Goal: Feedback & Contribution: Contribute content

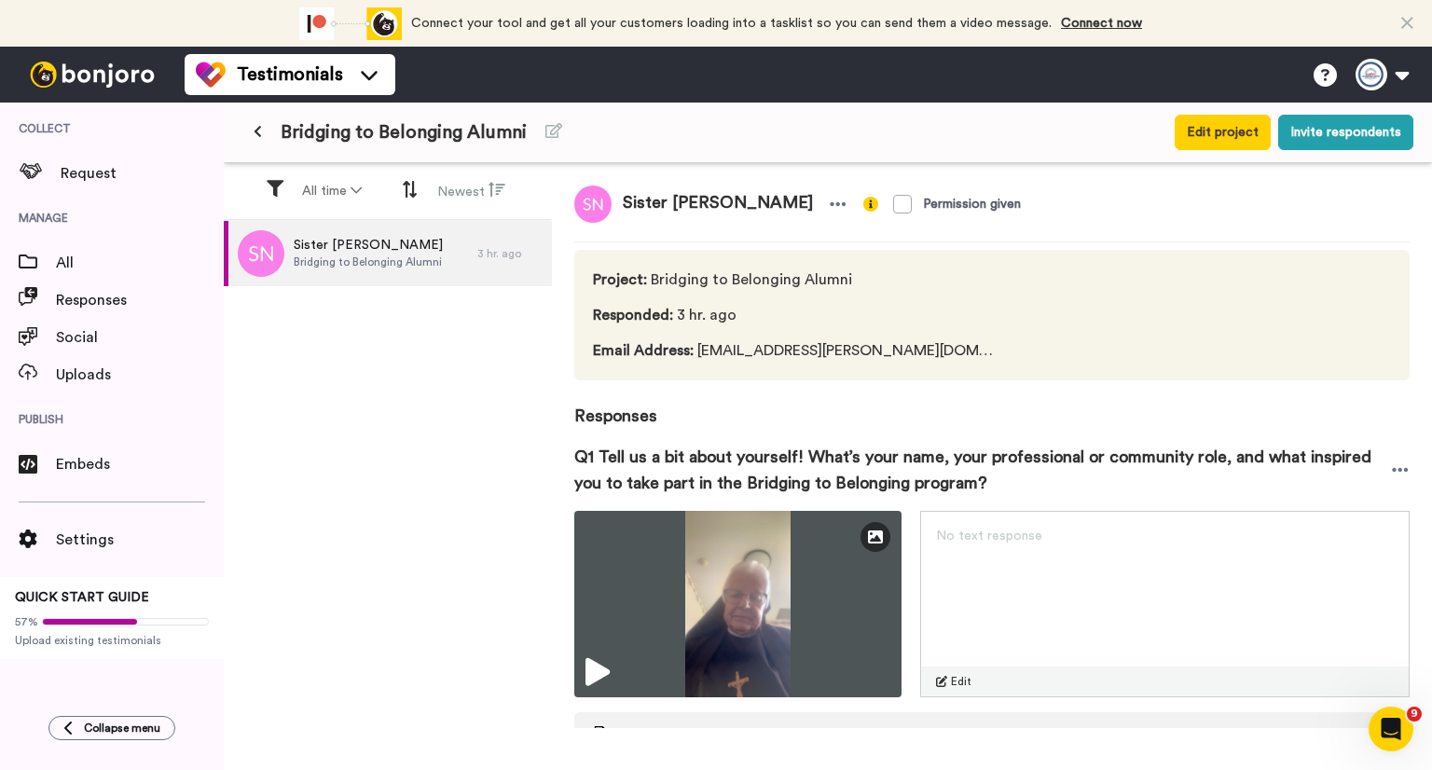
scroll to position [405, 0]
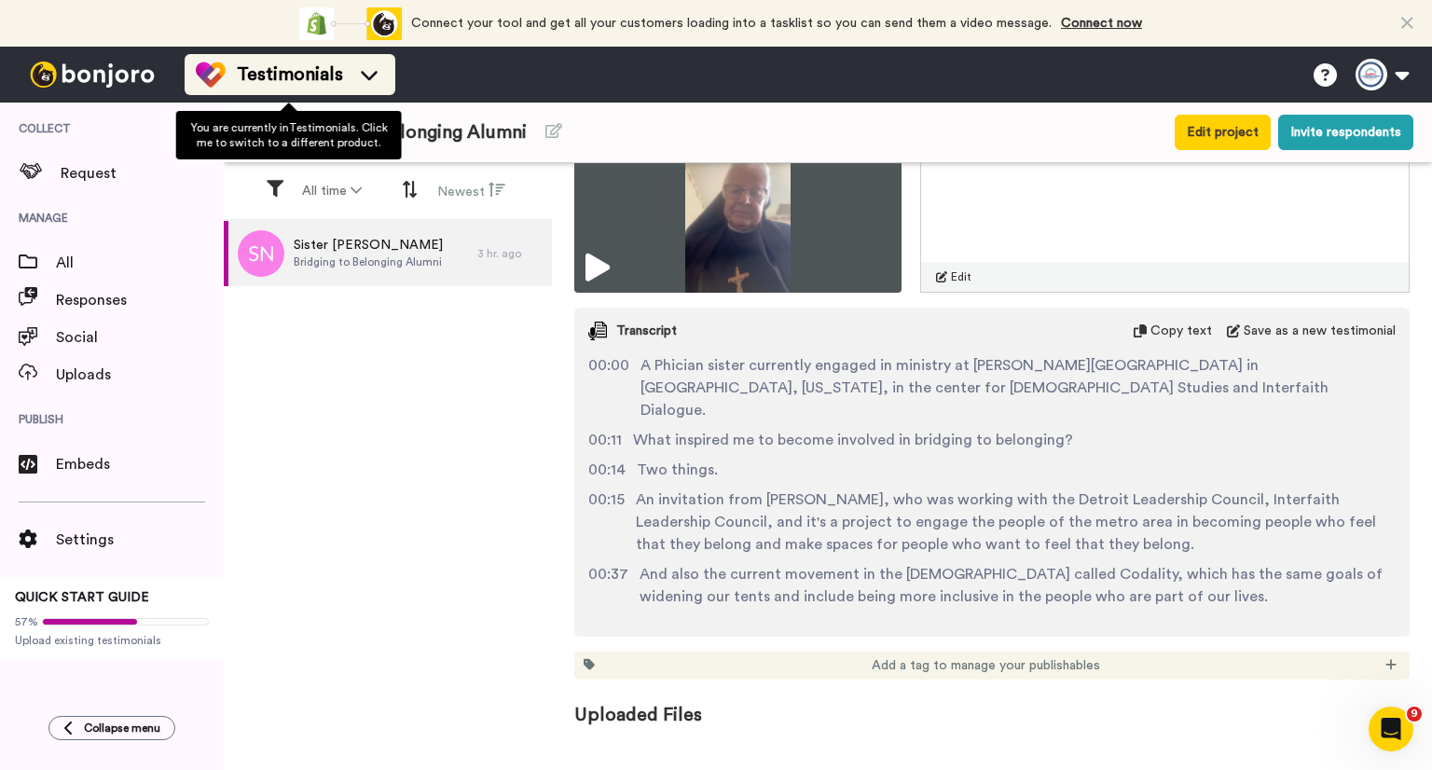
click at [291, 72] on span "Testimonials" at bounding box center [290, 75] width 106 height 26
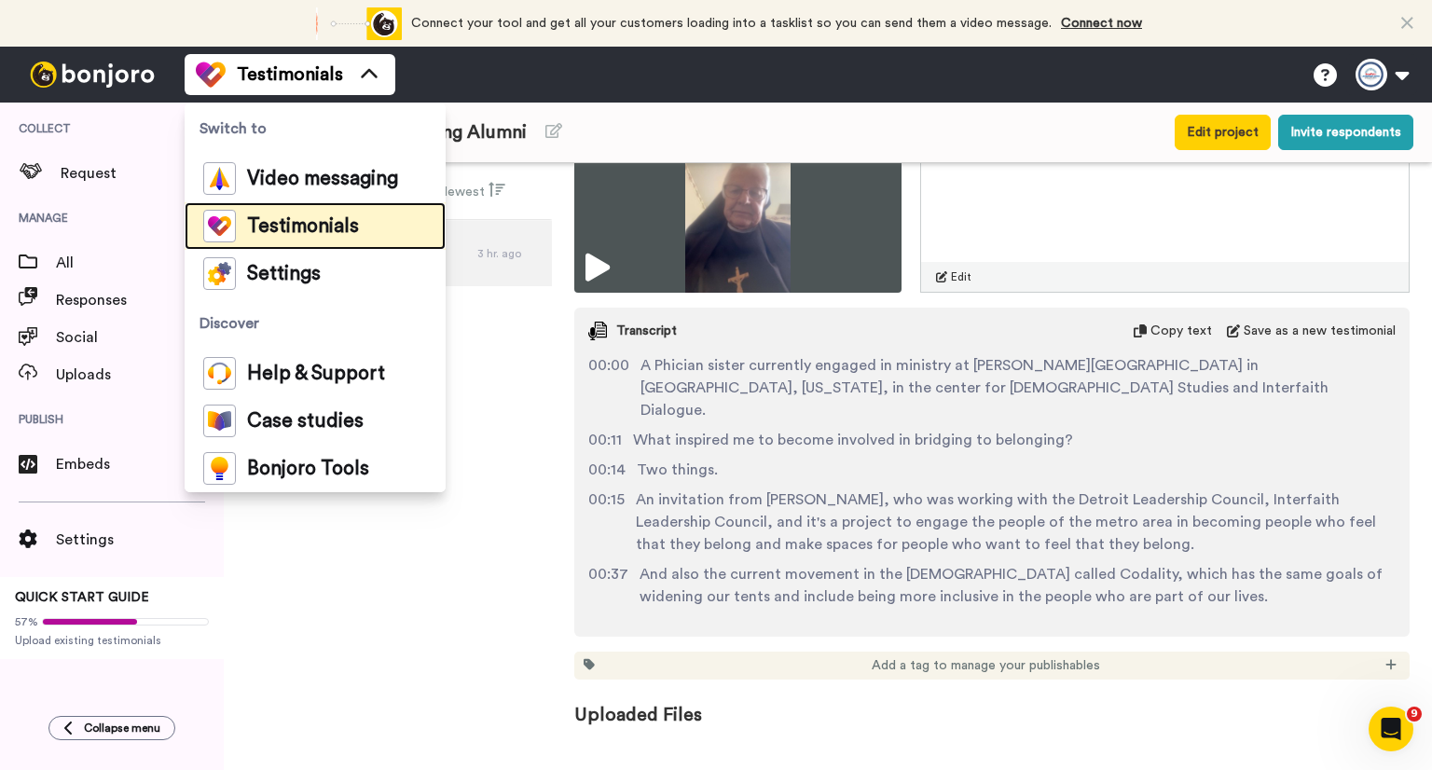
click at [314, 225] on span "Testimonials" at bounding box center [303, 226] width 112 height 19
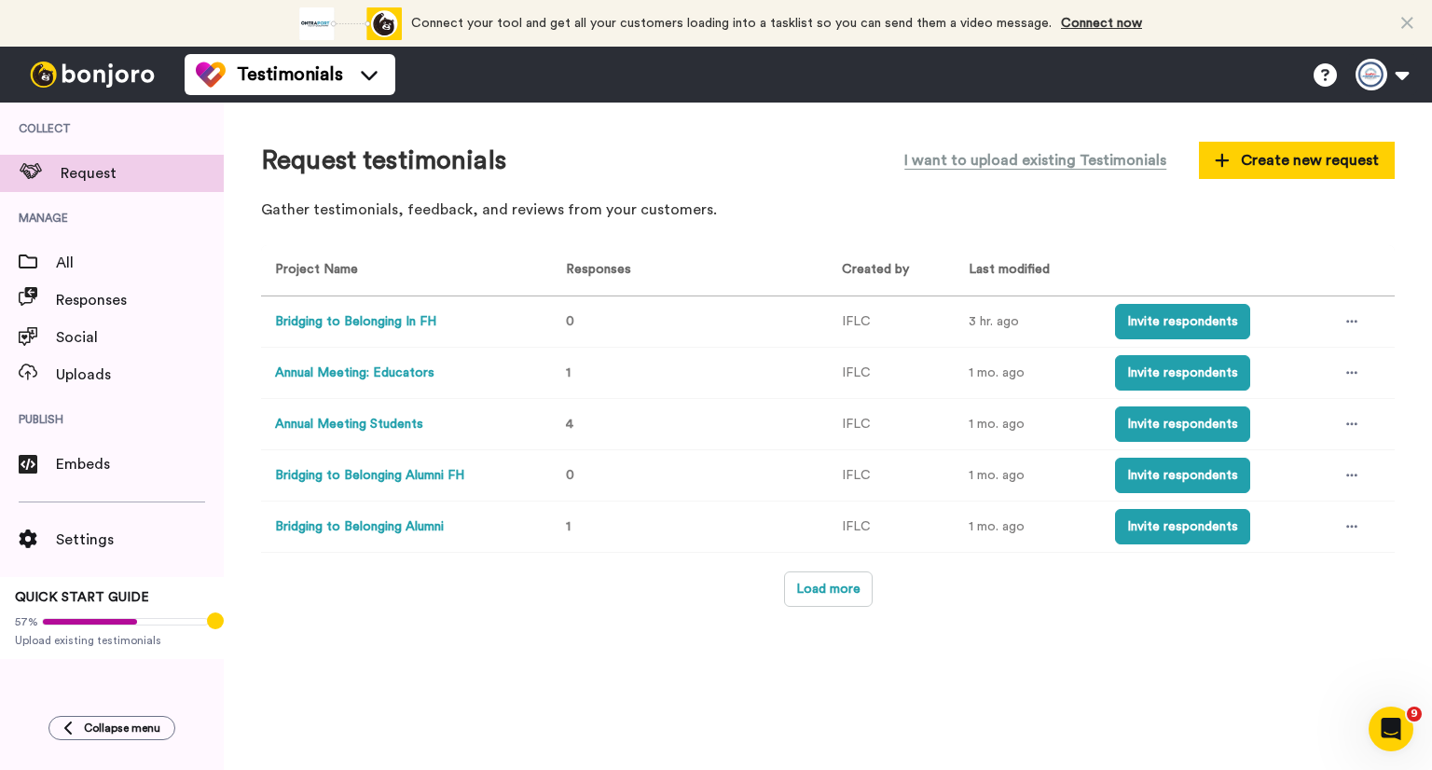
click at [438, 528] on button "Bridging to Belonging Alumni" at bounding box center [359, 527] width 169 height 20
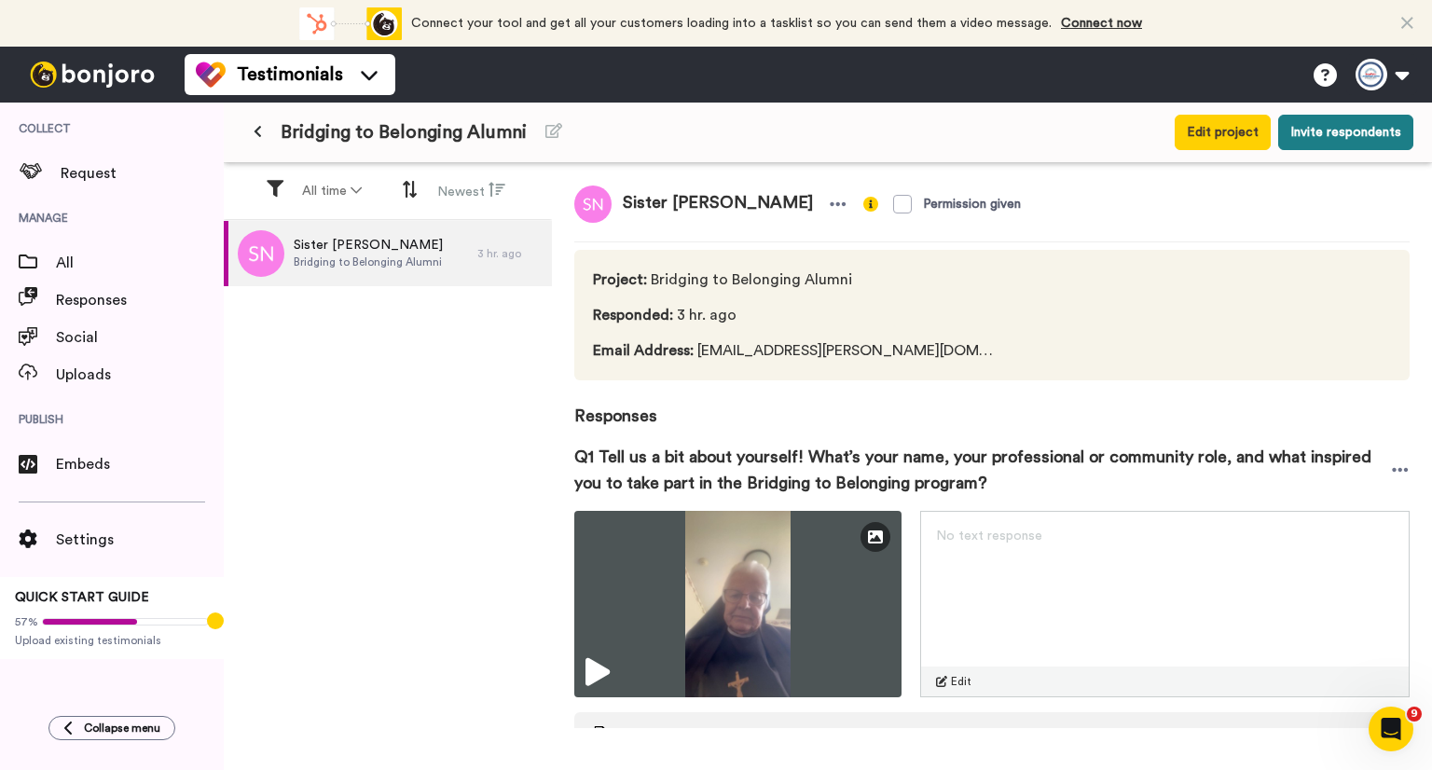
click at [1315, 131] on button "Invite respondents" at bounding box center [1345, 132] width 135 height 35
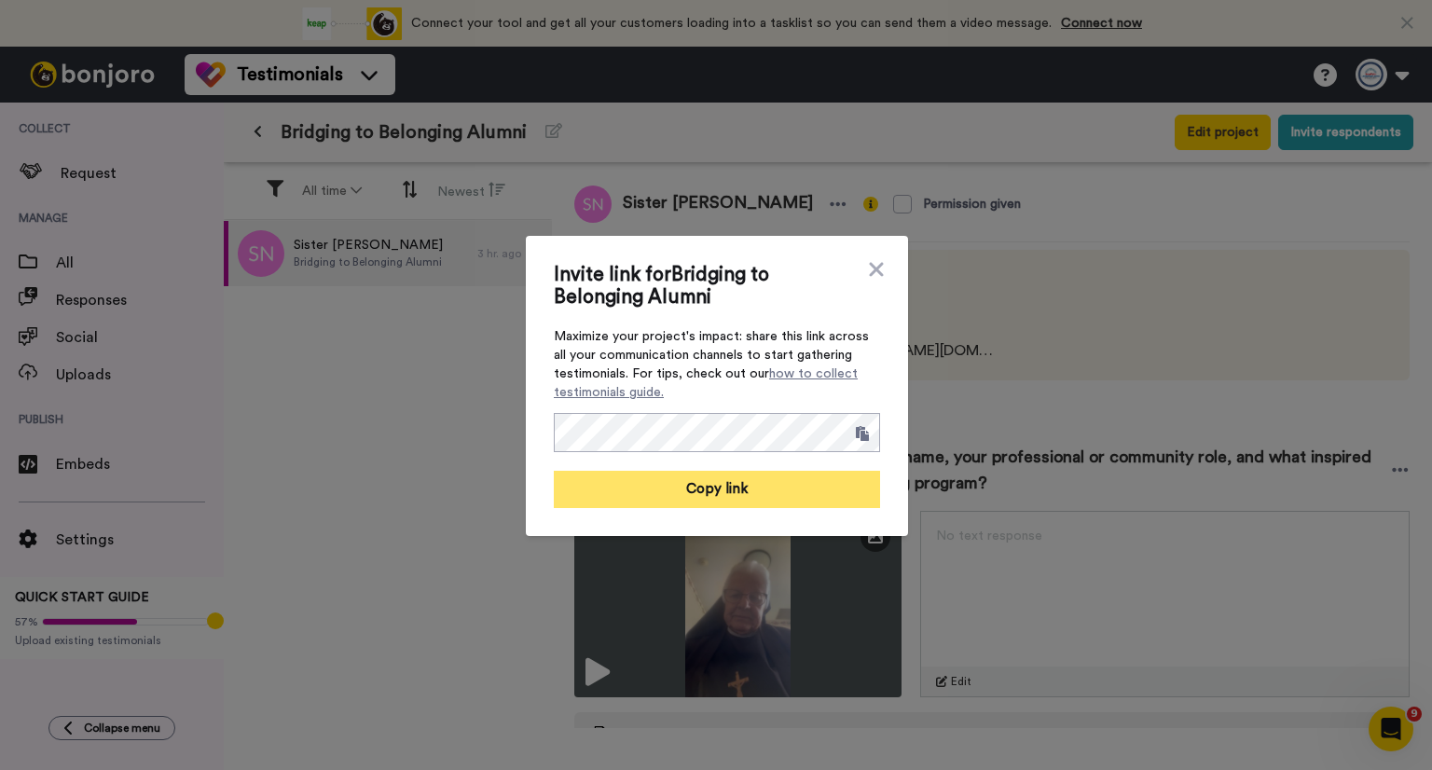
click at [705, 490] on button "Copy link" at bounding box center [717, 489] width 326 height 37
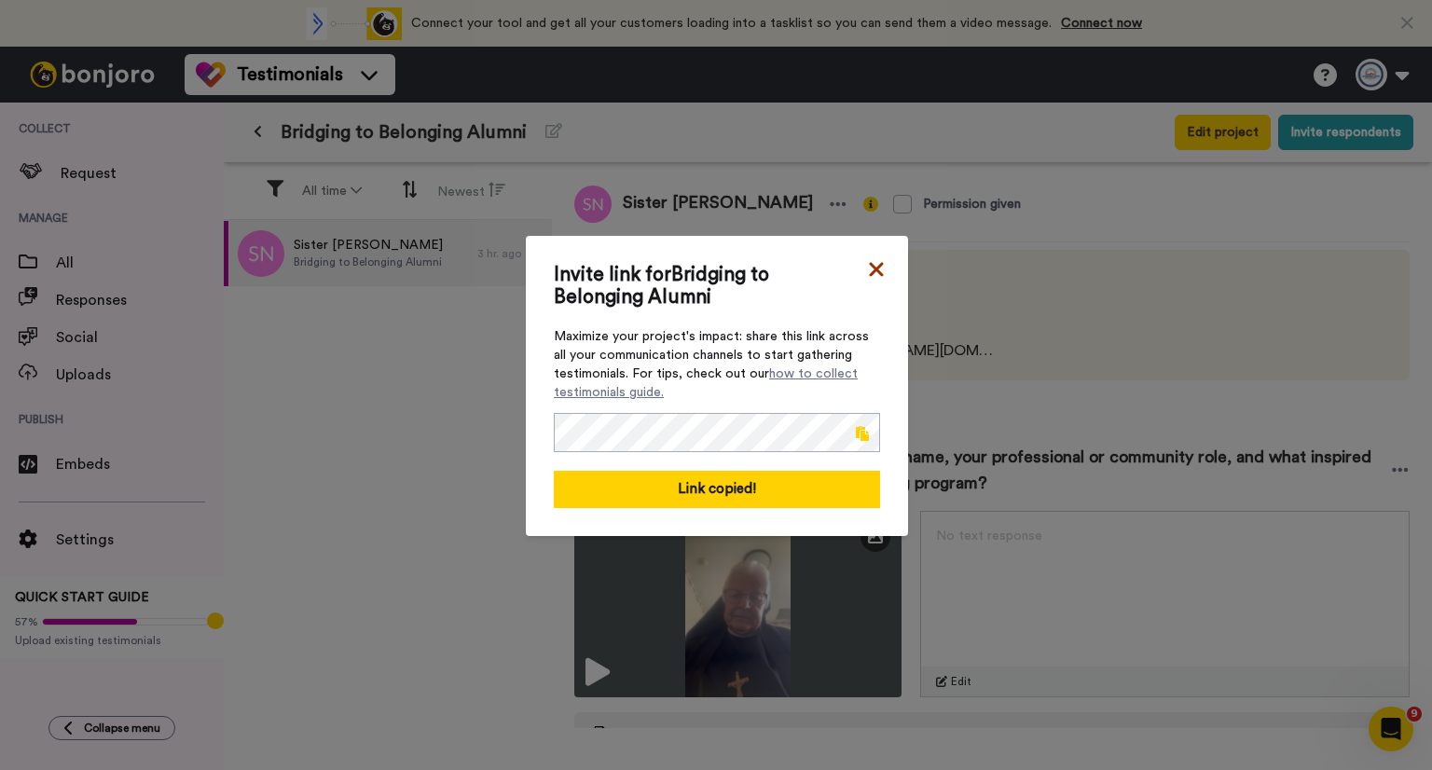
click at [876, 262] on icon at bounding box center [876, 269] width 19 height 22
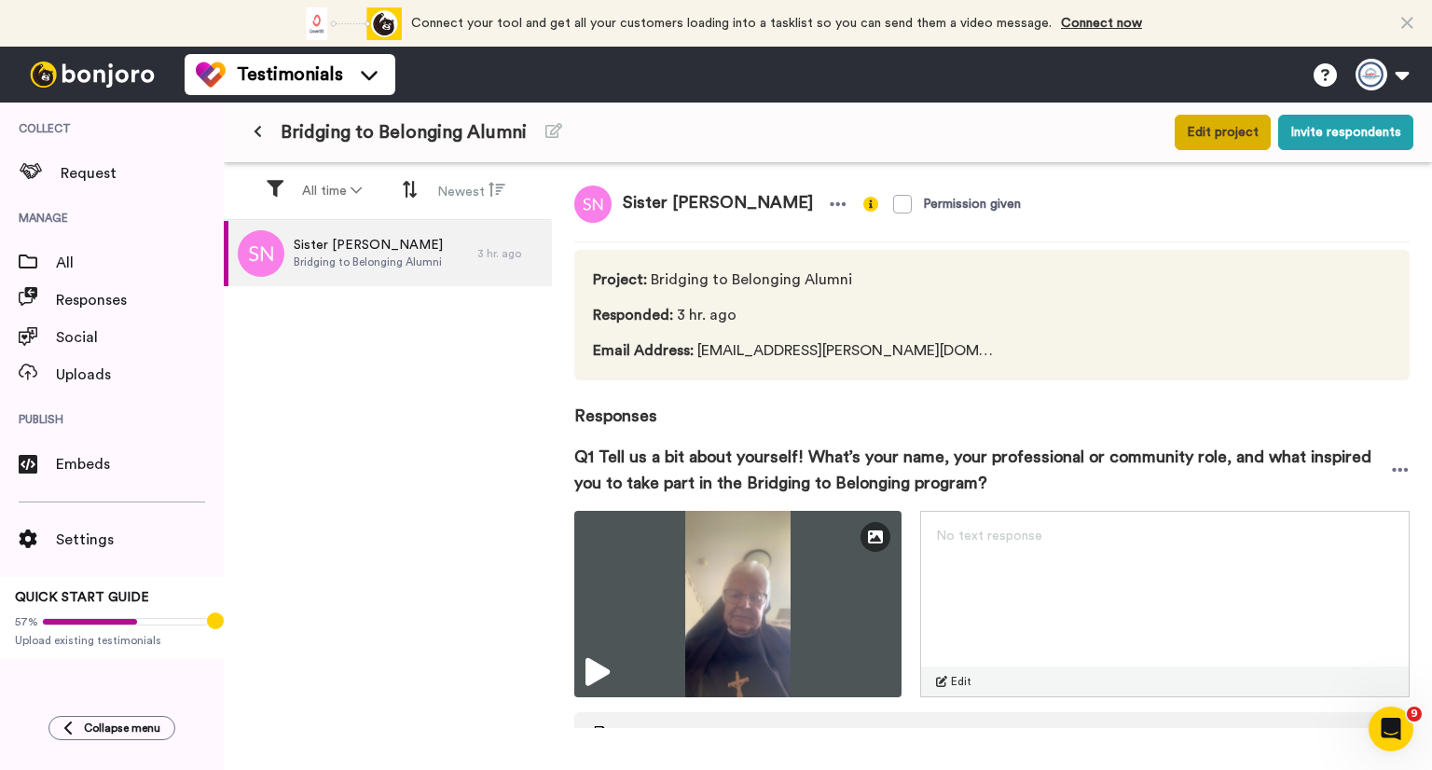
click at [1249, 119] on button "Edit project" at bounding box center [1223, 132] width 96 height 35
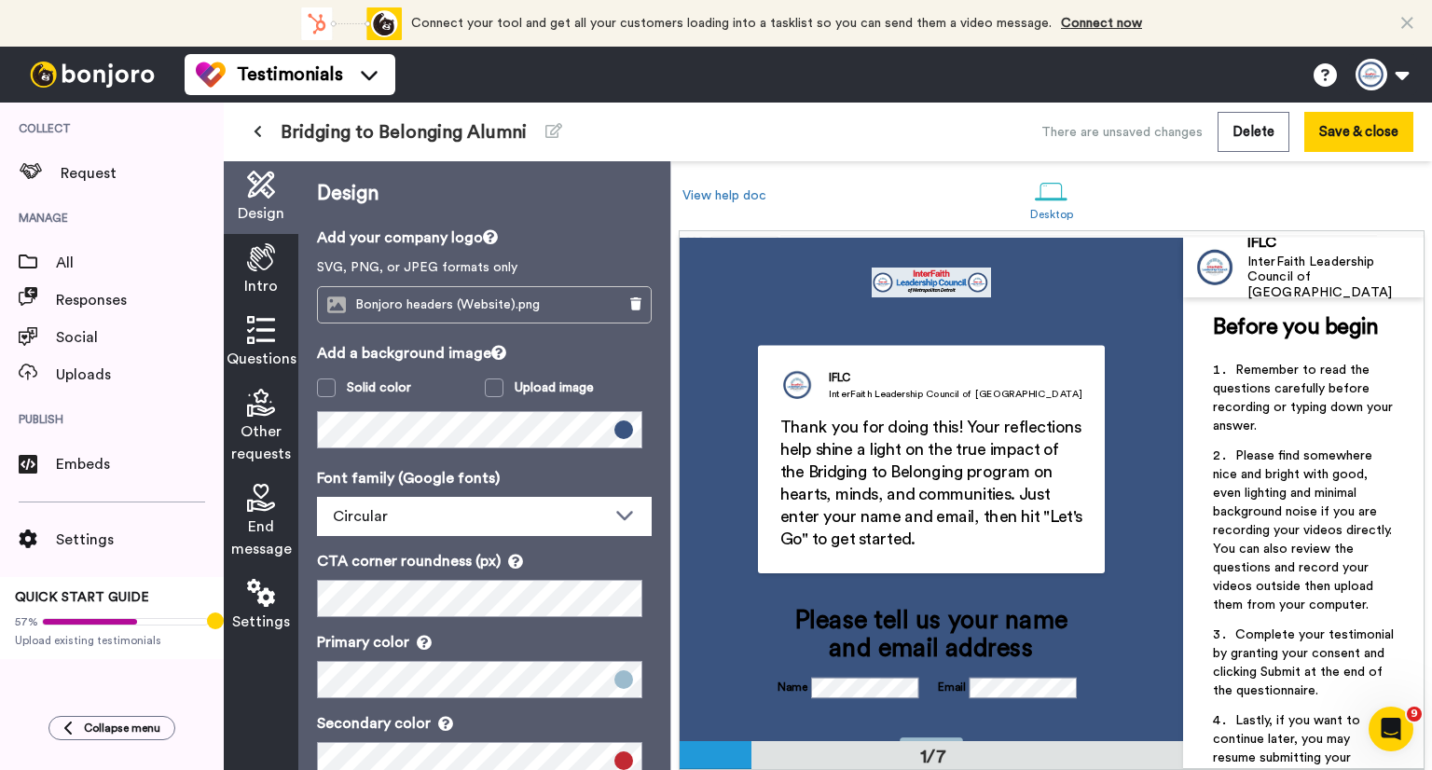
click at [268, 342] on icon at bounding box center [261, 330] width 28 height 28
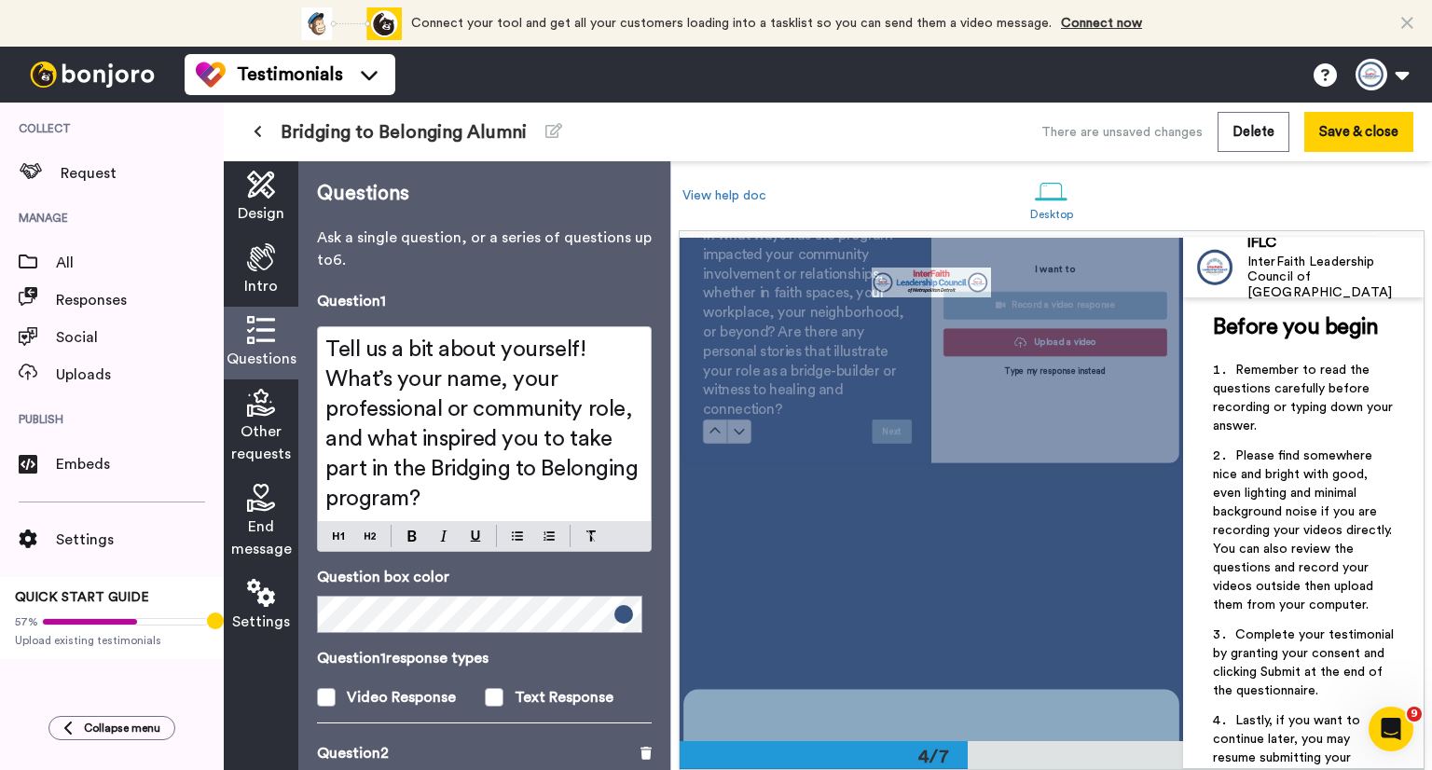
scroll to position [1519, 0]
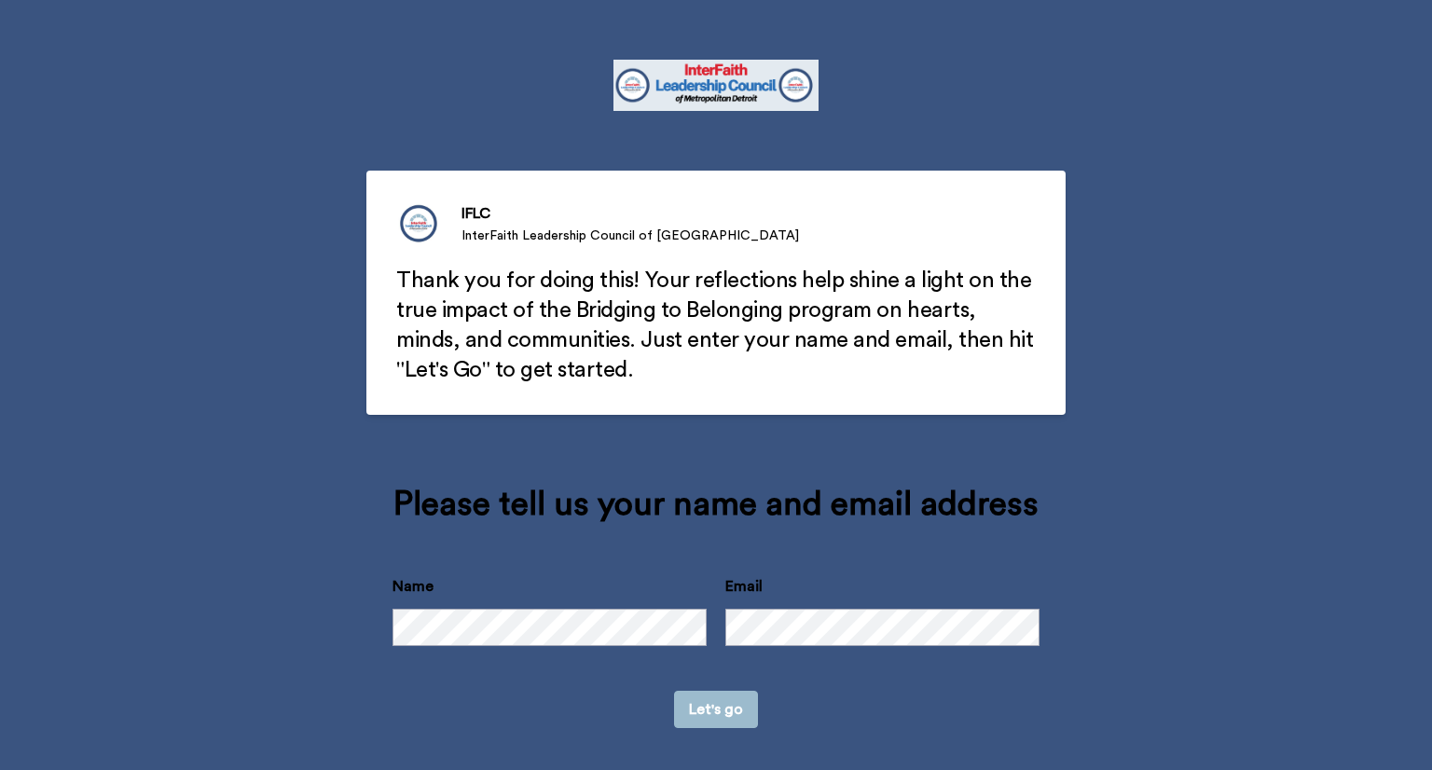
click at [686, 706] on button "Let's go" at bounding box center [716, 709] width 84 height 37
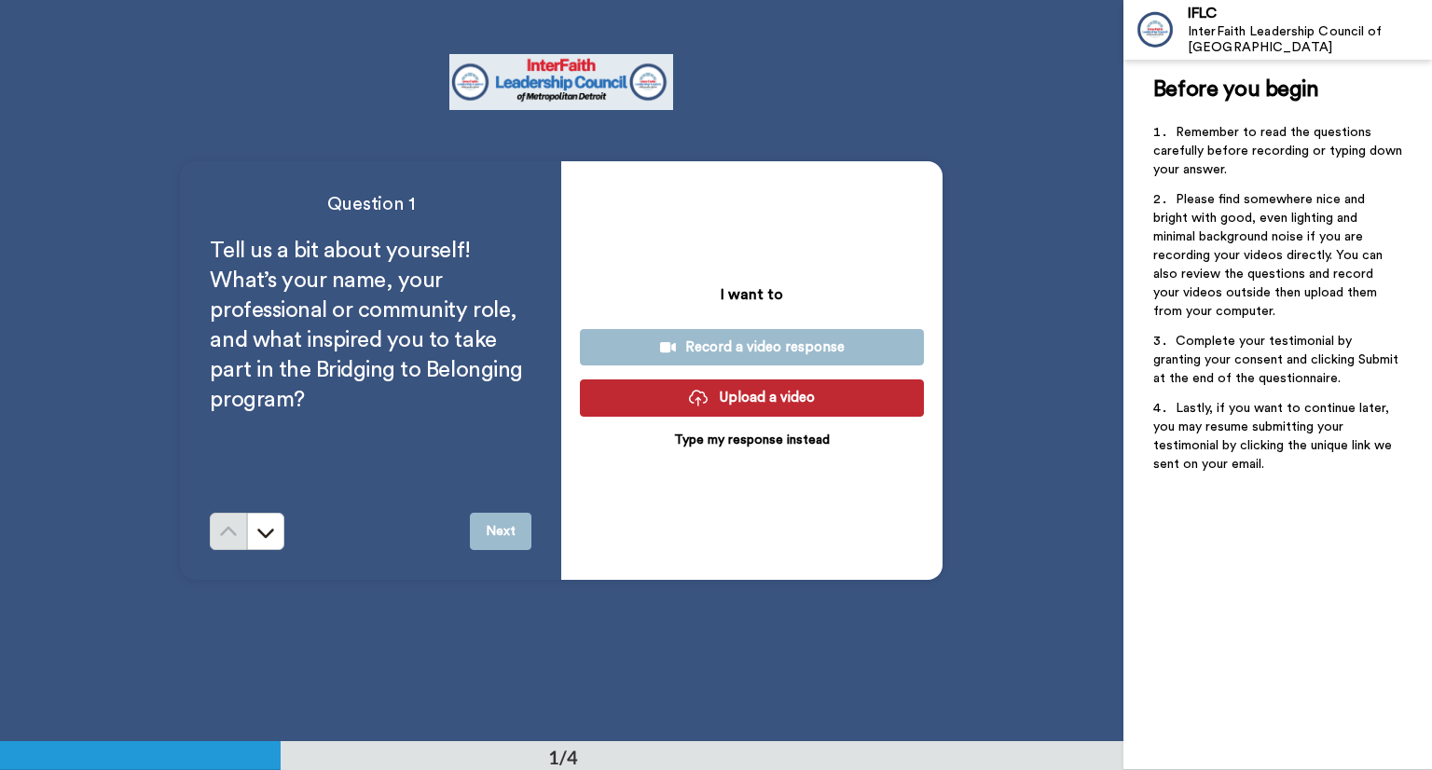
click at [709, 350] on div "Record a video response" at bounding box center [752, 347] width 314 height 20
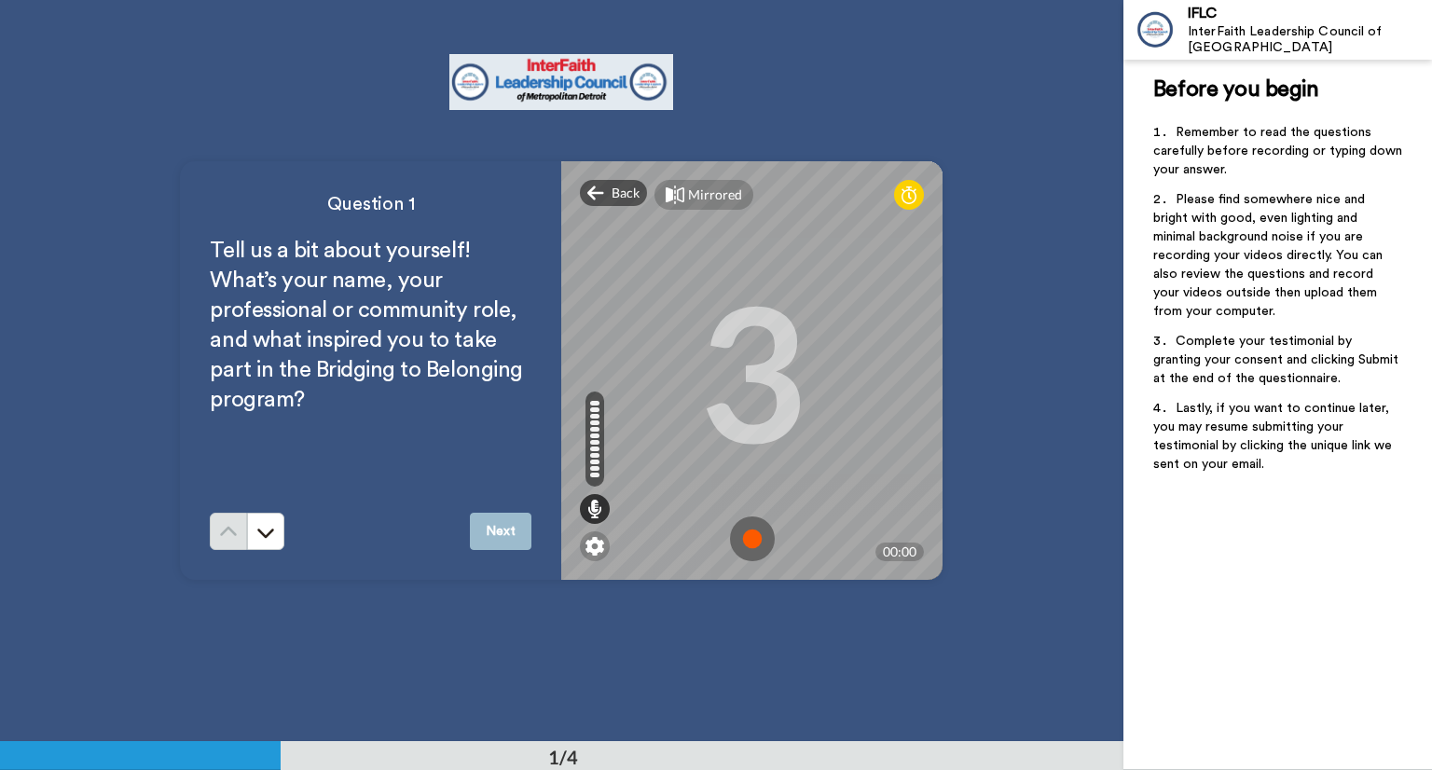
click at [741, 540] on img at bounding box center [752, 538] width 45 height 45
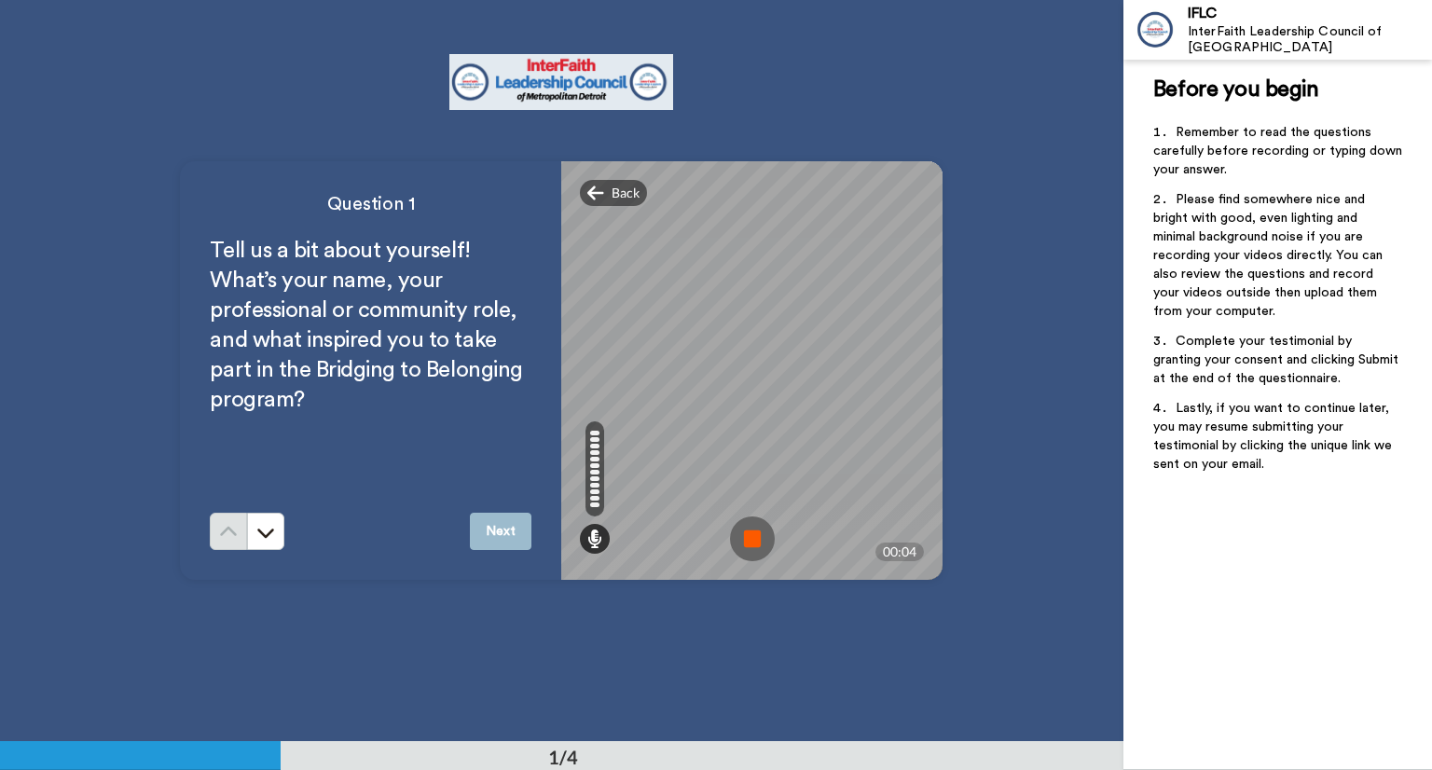
click at [747, 544] on img at bounding box center [752, 538] width 45 height 45
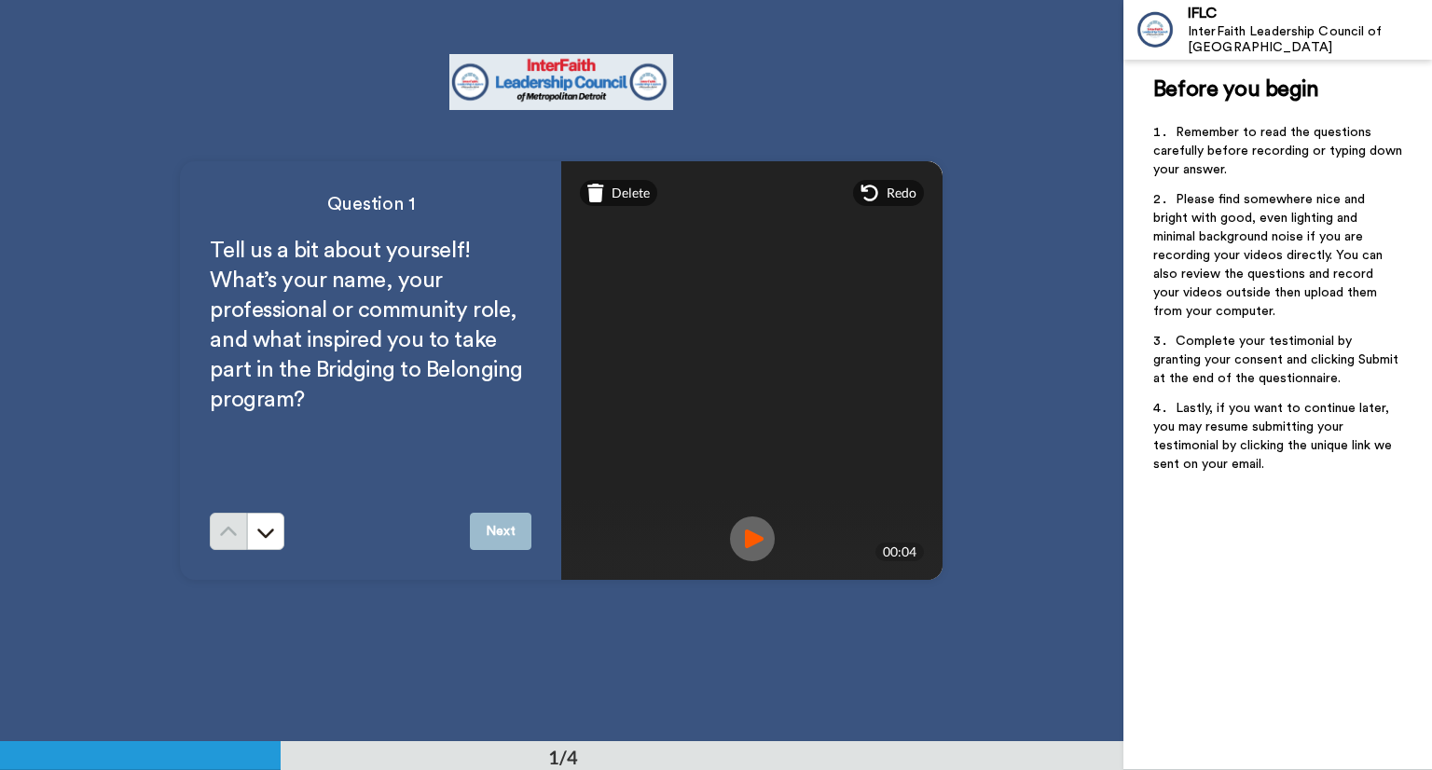
click at [747, 544] on img at bounding box center [752, 538] width 45 height 45
click at [502, 531] on button "Next" at bounding box center [501, 531] width 62 height 37
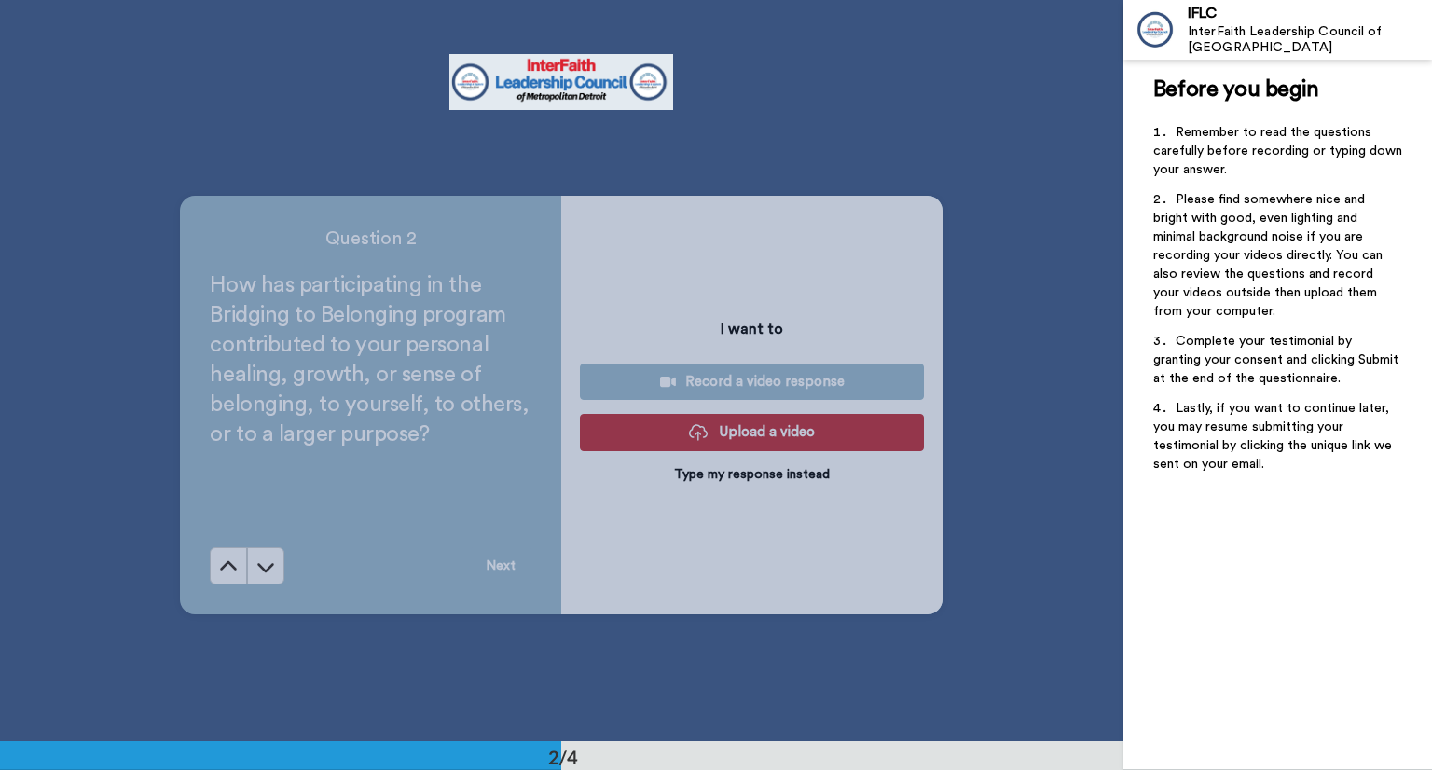
scroll to position [741, 0]
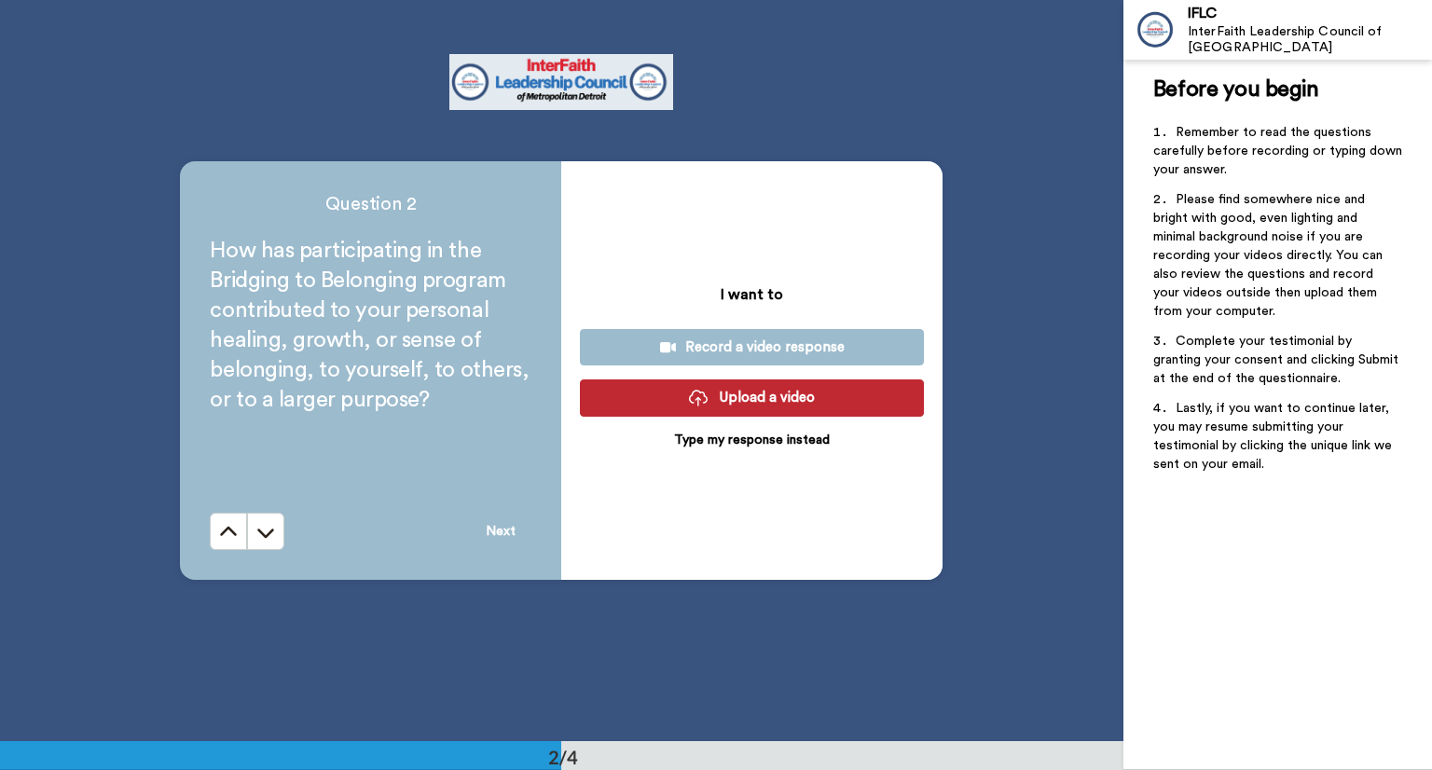
click at [779, 353] on div "Record a video response" at bounding box center [752, 347] width 314 height 20
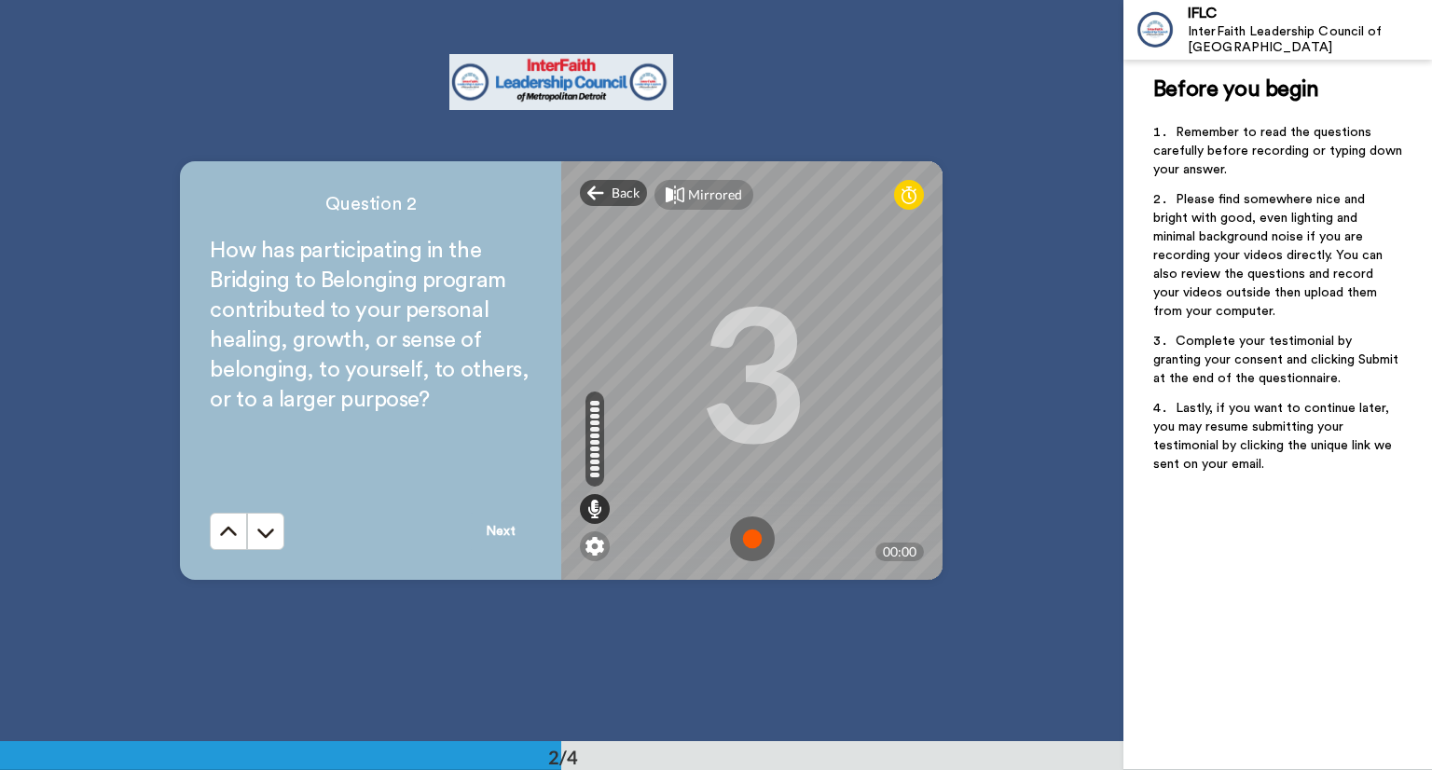
click at [752, 544] on img at bounding box center [752, 538] width 45 height 45
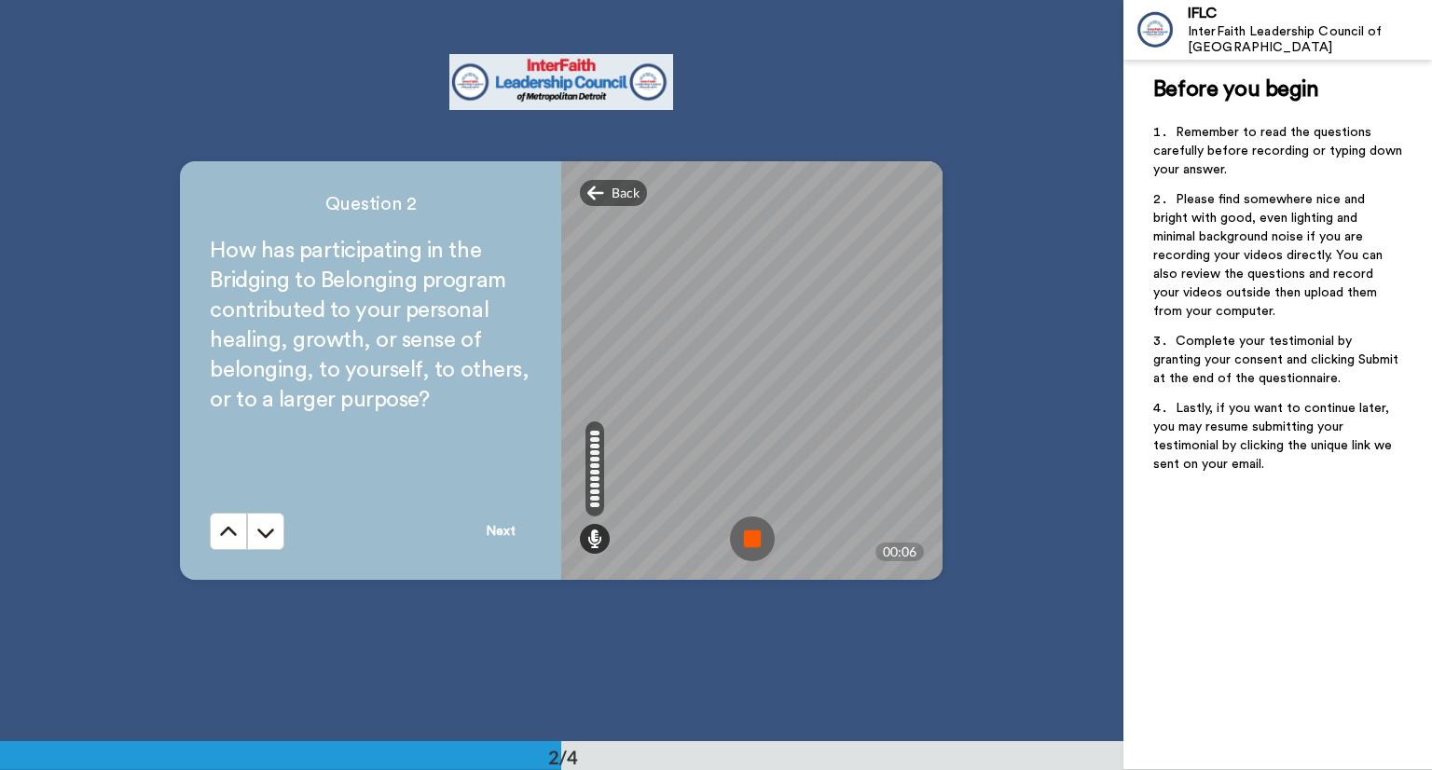
click at [740, 536] on img at bounding box center [752, 538] width 45 height 45
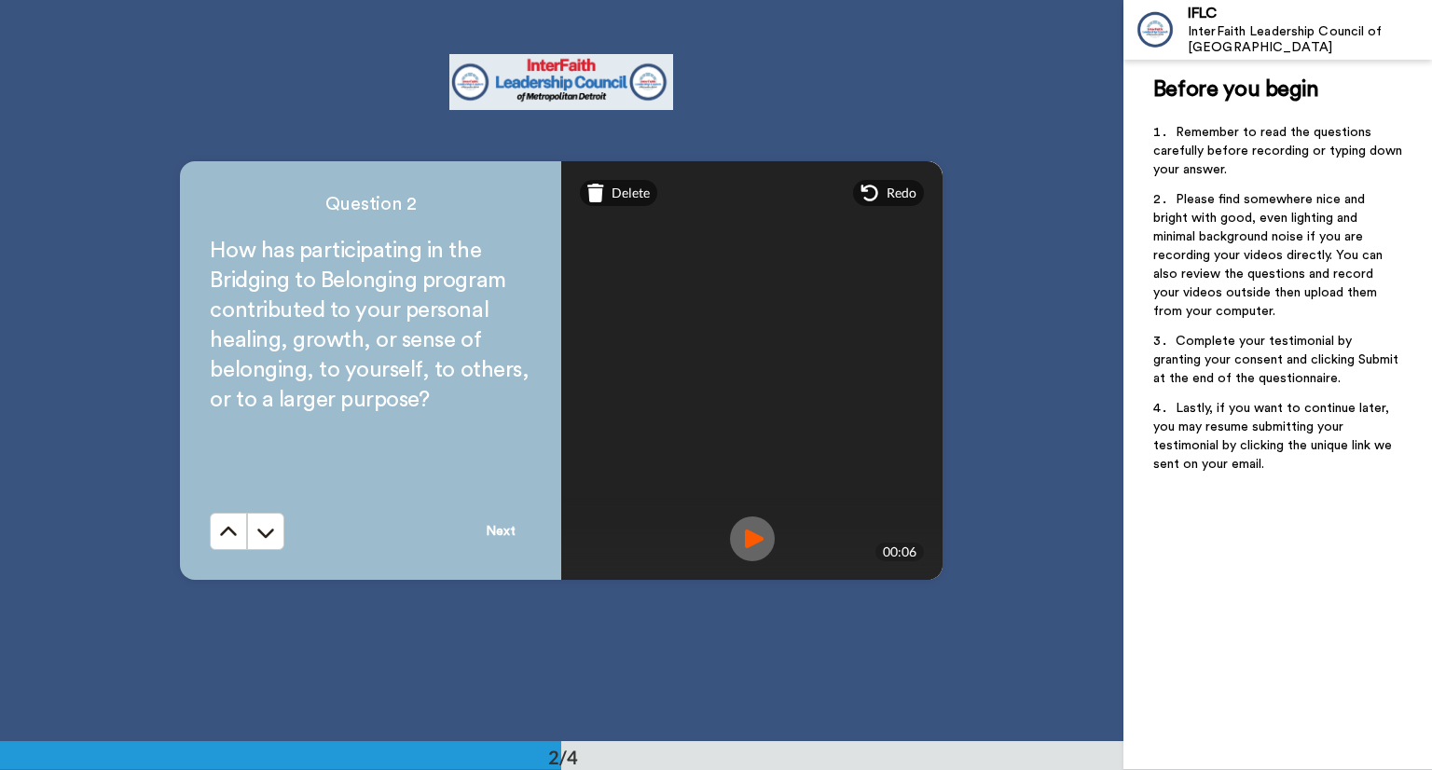
click at [749, 545] on img at bounding box center [752, 538] width 45 height 45
click at [491, 528] on button "Next" at bounding box center [501, 531] width 62 height 37
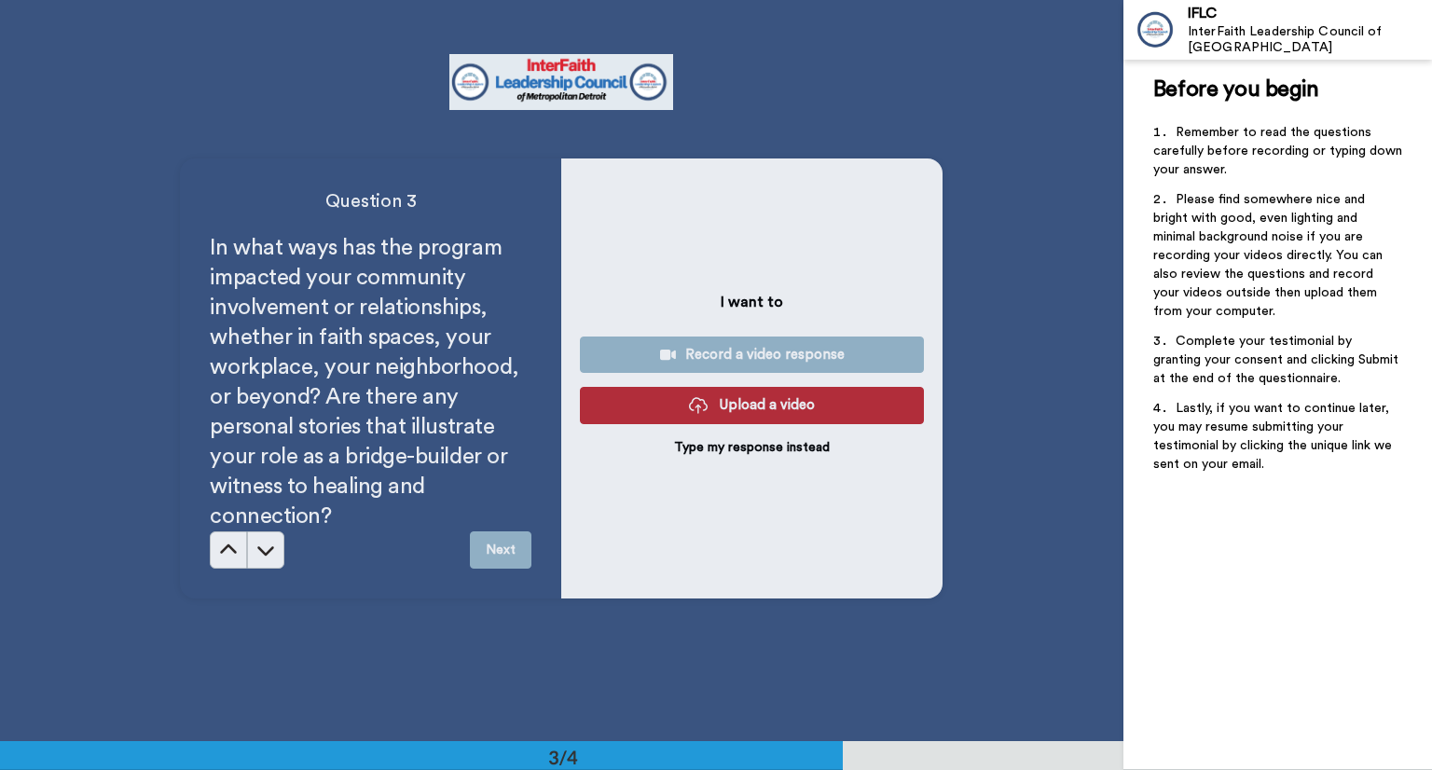
scroll to position [1482, 0]
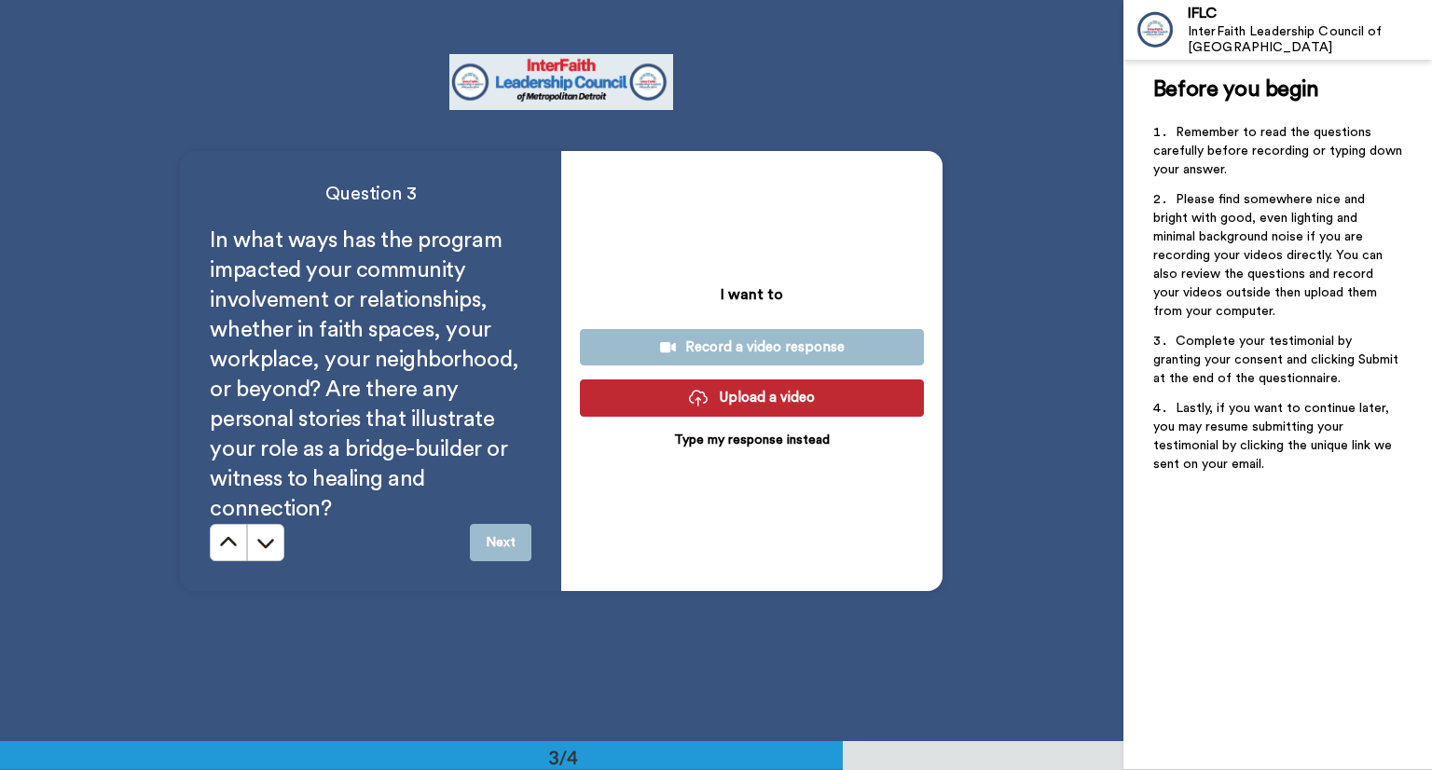
click at [761, 346] on div "Record a video response" at bounding box center [752, 347] width 314 height 20
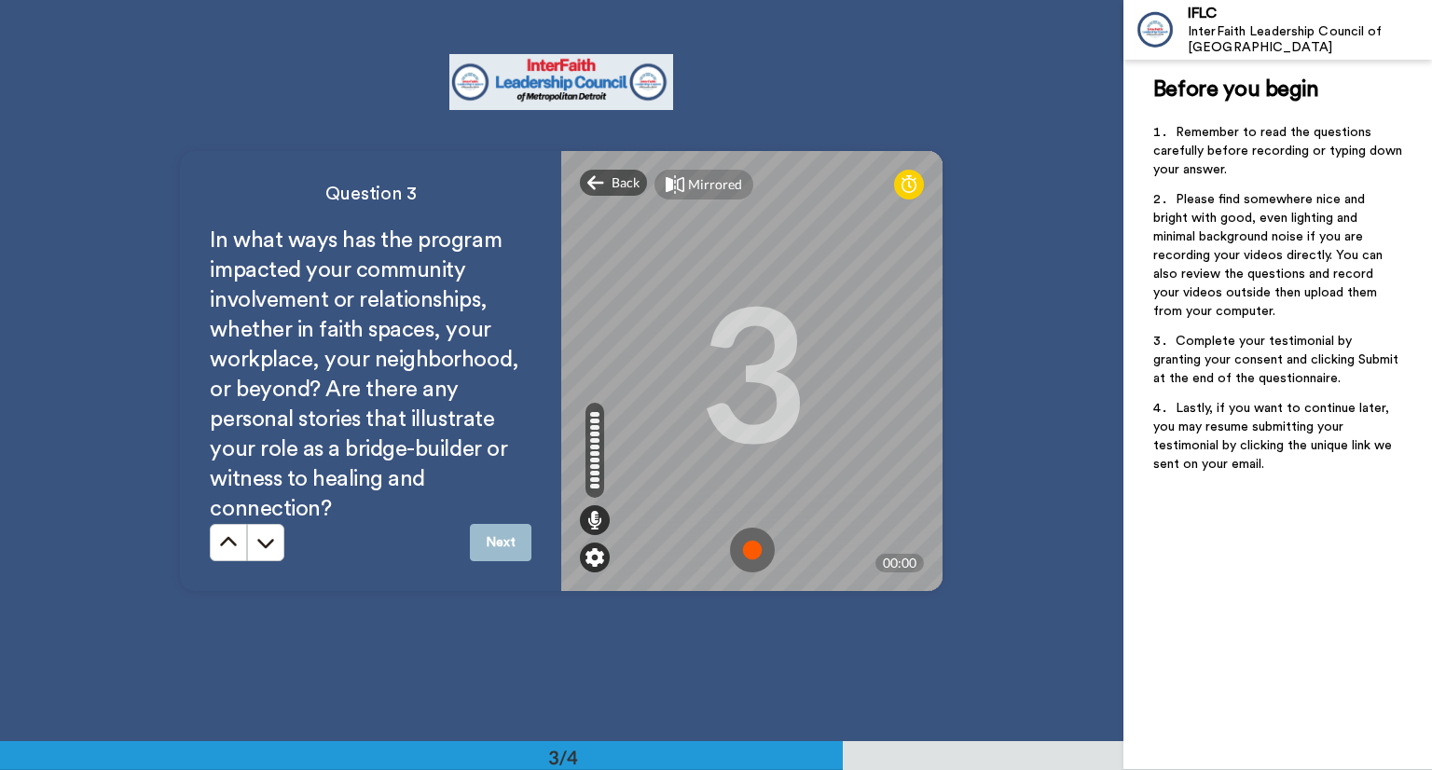
click at [586, 553] on img at bounding box center [594, 557] width 19 height 19
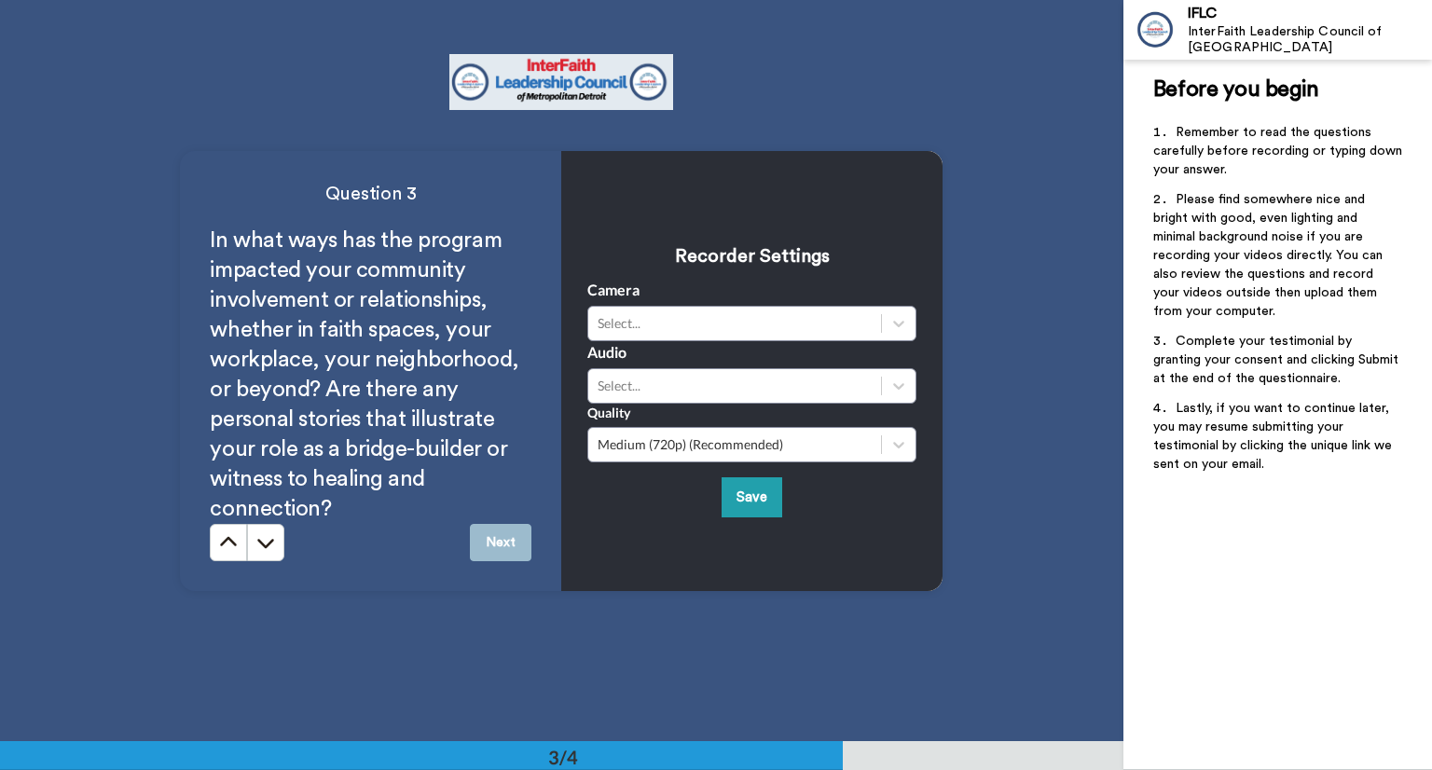
click at [634, 302] on div "Camera Select..." at bounding box center [751, 310] width 329 height 62
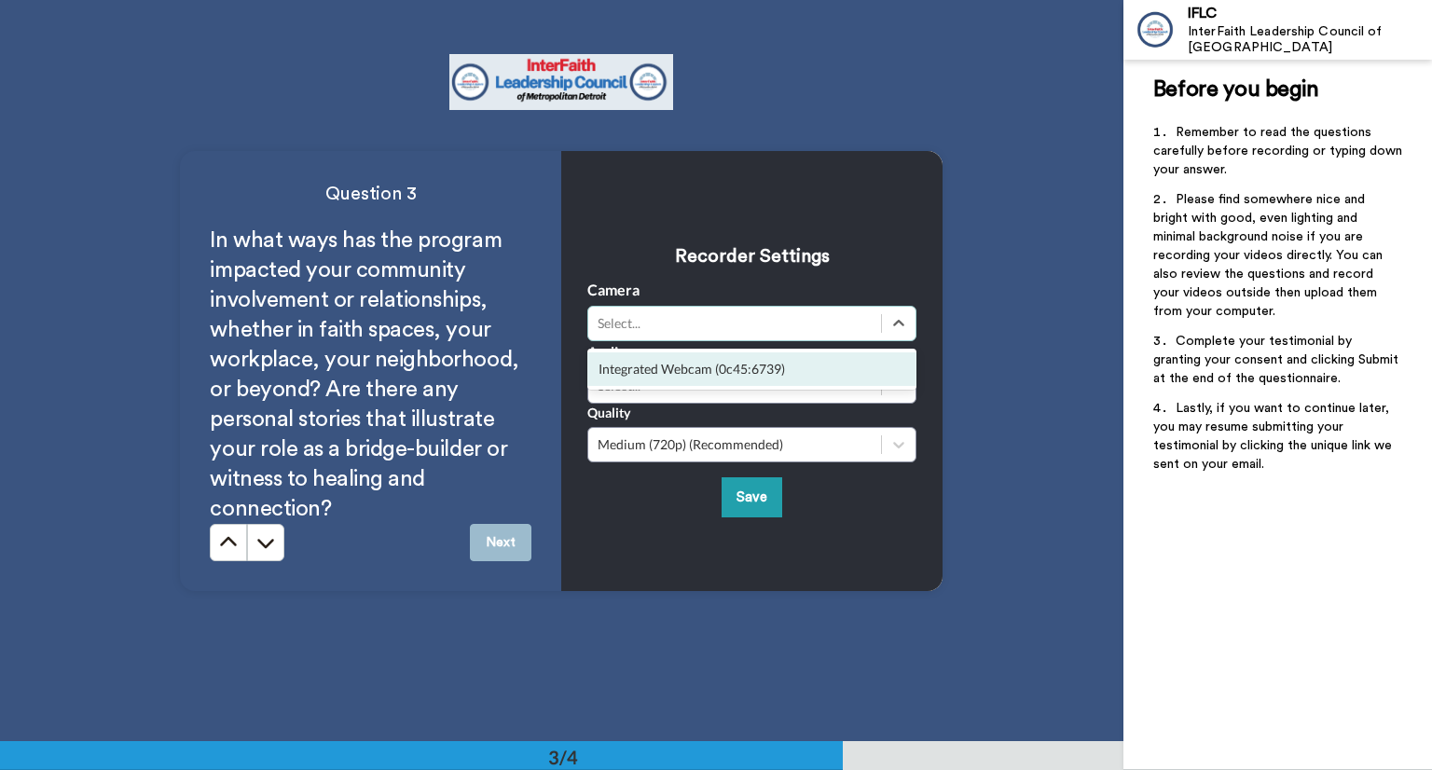
click at [638, 330] on div "Select..." at bounding box center [735, 323] width 274 height 19
click at [638, 332] on div "Select..." at bounding box center [734, 323] width 293 height 22
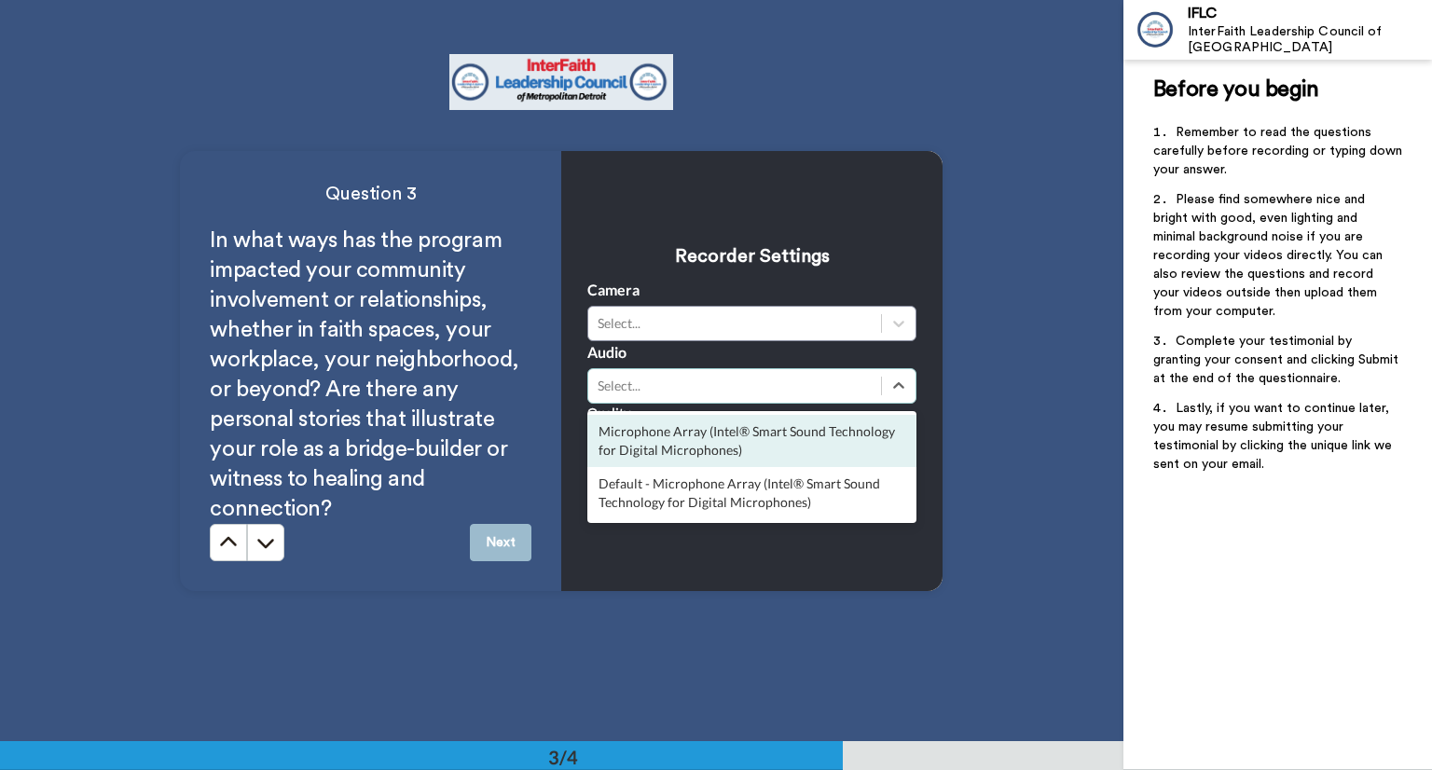
click at [661, 396] on div "Select..." at bounding box center [751, 385] width 329 height 35
click at [666, 231] on div "Recorder Settings Camera Select... Audio option Microphone Array (Intel® Smart …" at bounding box center [751, 371] width 329 height 293
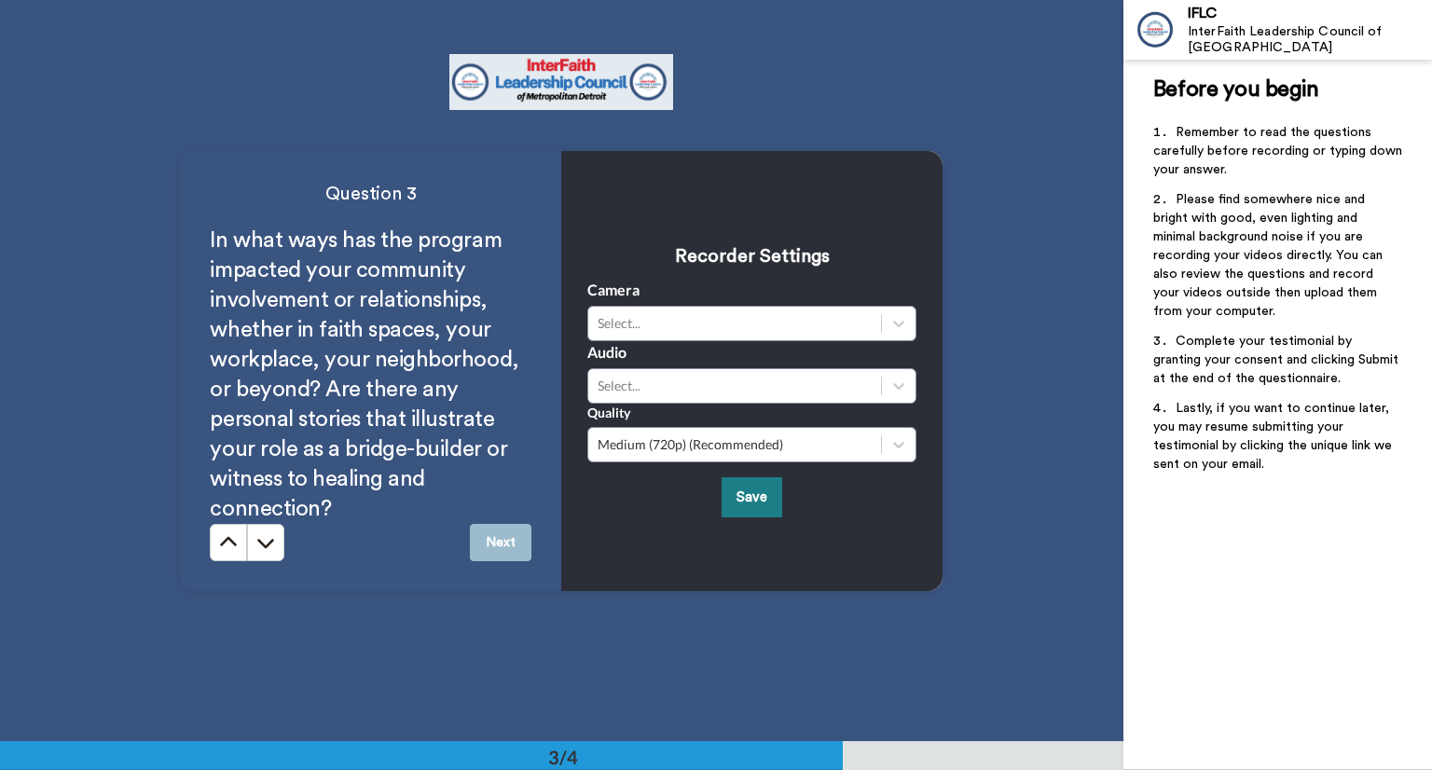
click at [727, 497] on button "Save" at bounding box center [752, 497] width 61 height 40
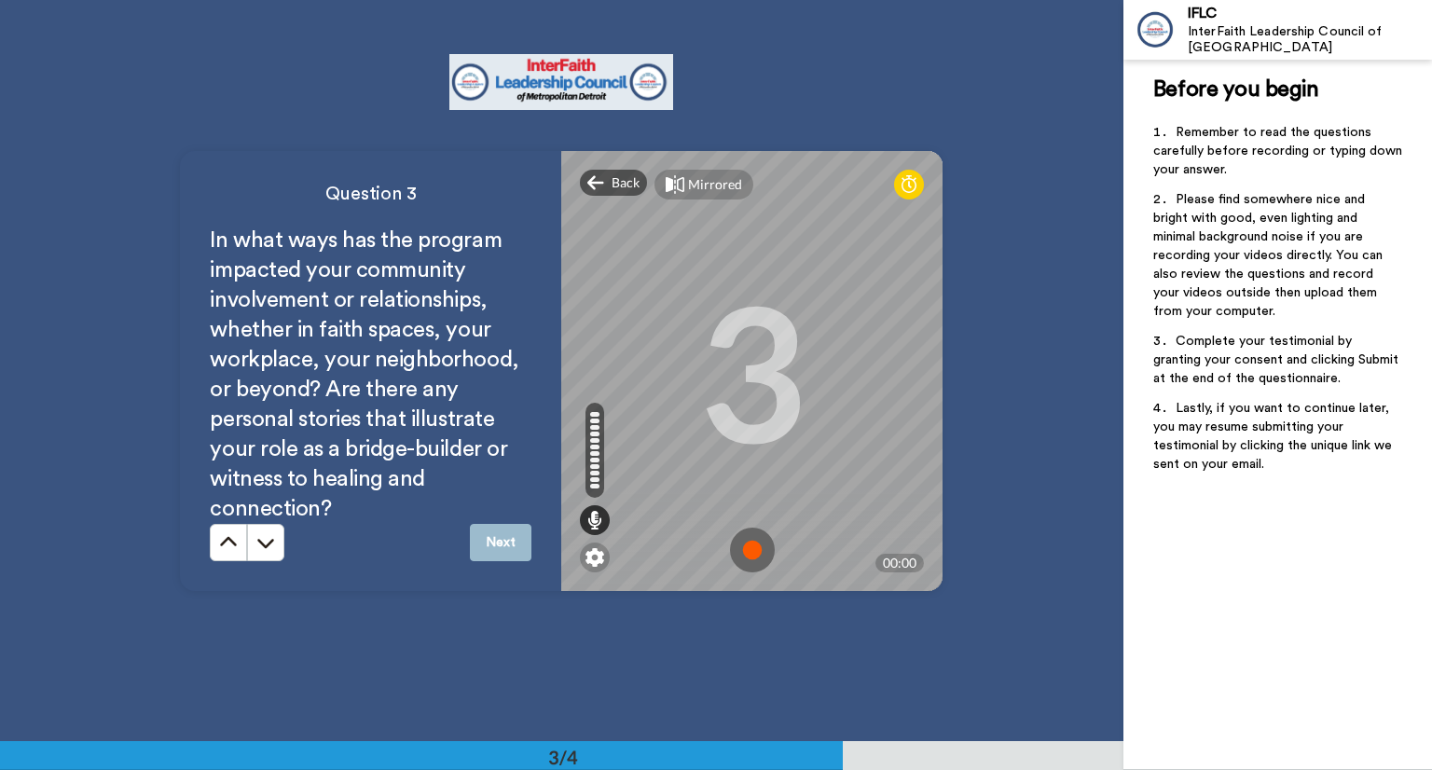
click at [902, 175] on icon at bounding box center [908, 184] width 15 height 19
click at [737, 539] on img at bounding box center [752, 550] width 45 height 45
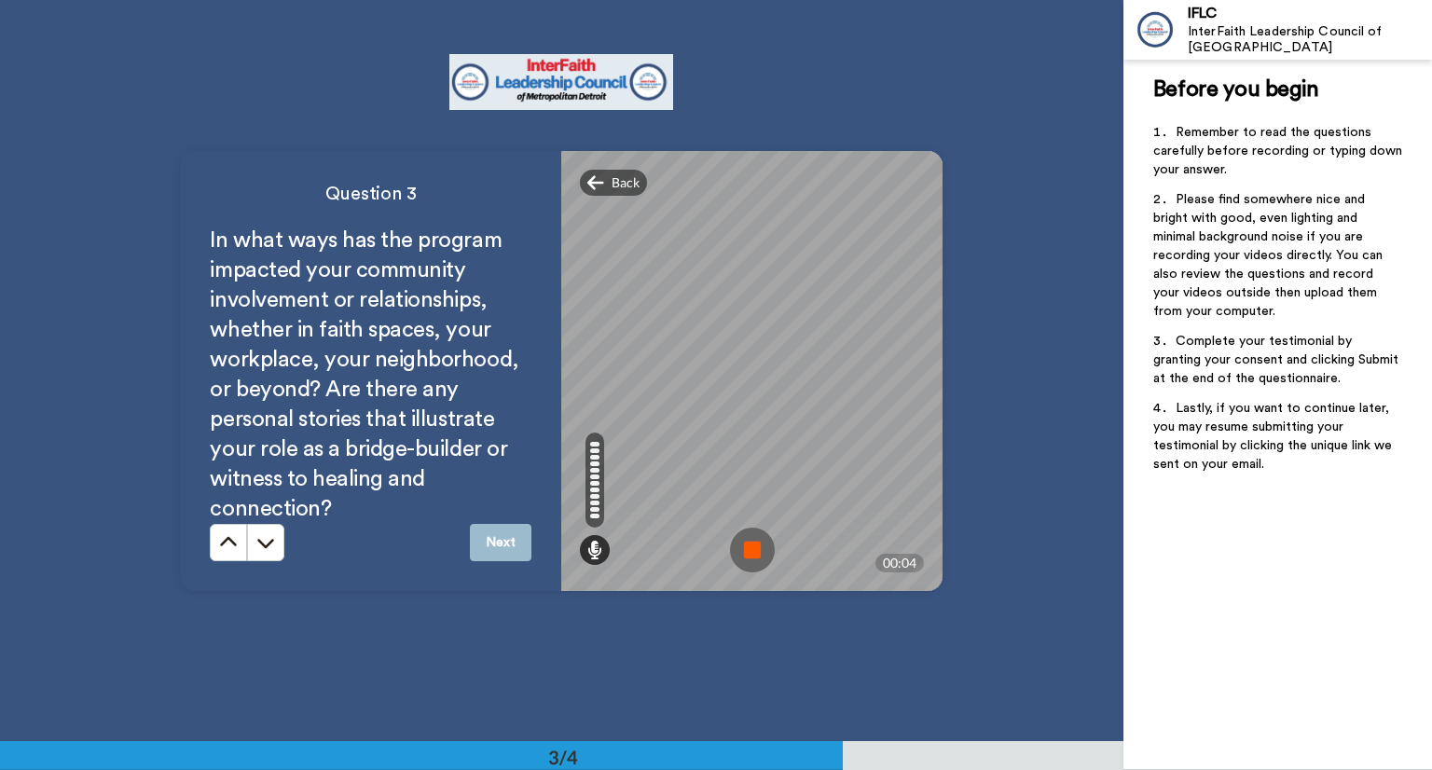
click at [746, 550] on img at bounding box center [752, 550] width 45 height 45
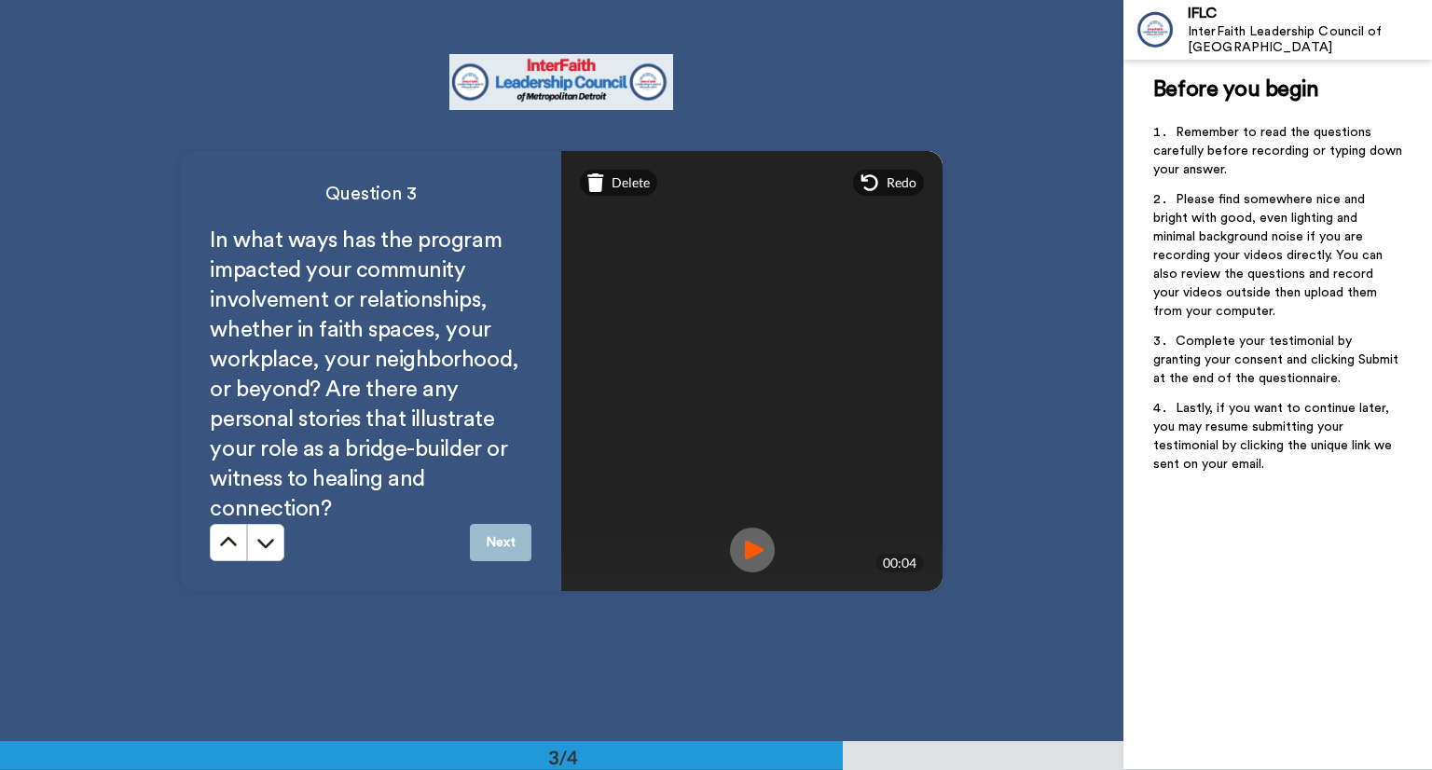
click at [479, 542] on button "Next" at bounding box center [501, 542] width 62 height 37
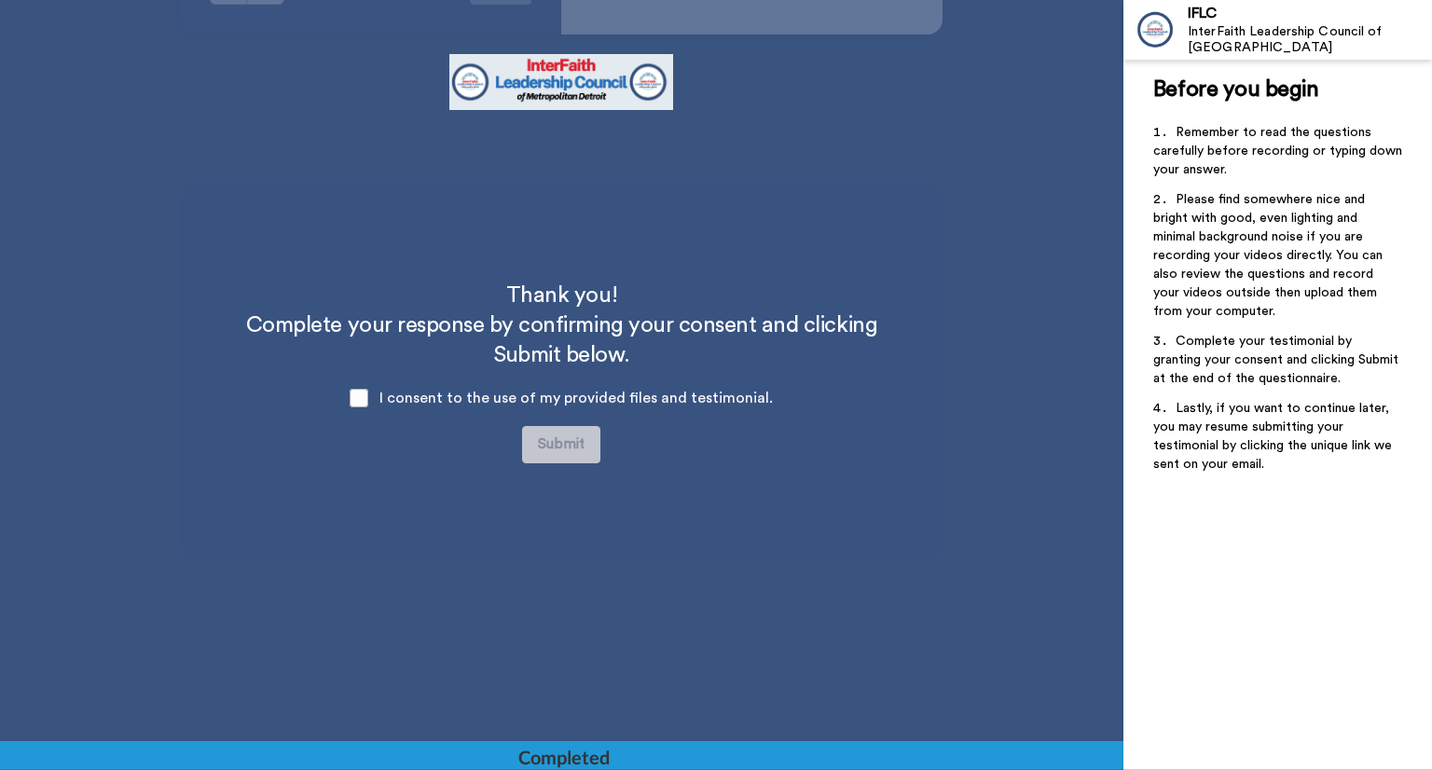
scroll to position [2040, 0]
click at [365, 392] on span at bounding box center [359, 397] width 19 height 19
click at [560, 432] on button "Submit" at bounding box center [561, 443] width 78 height 37
